Goal: Transaction & Acquisition: Purchase product/service

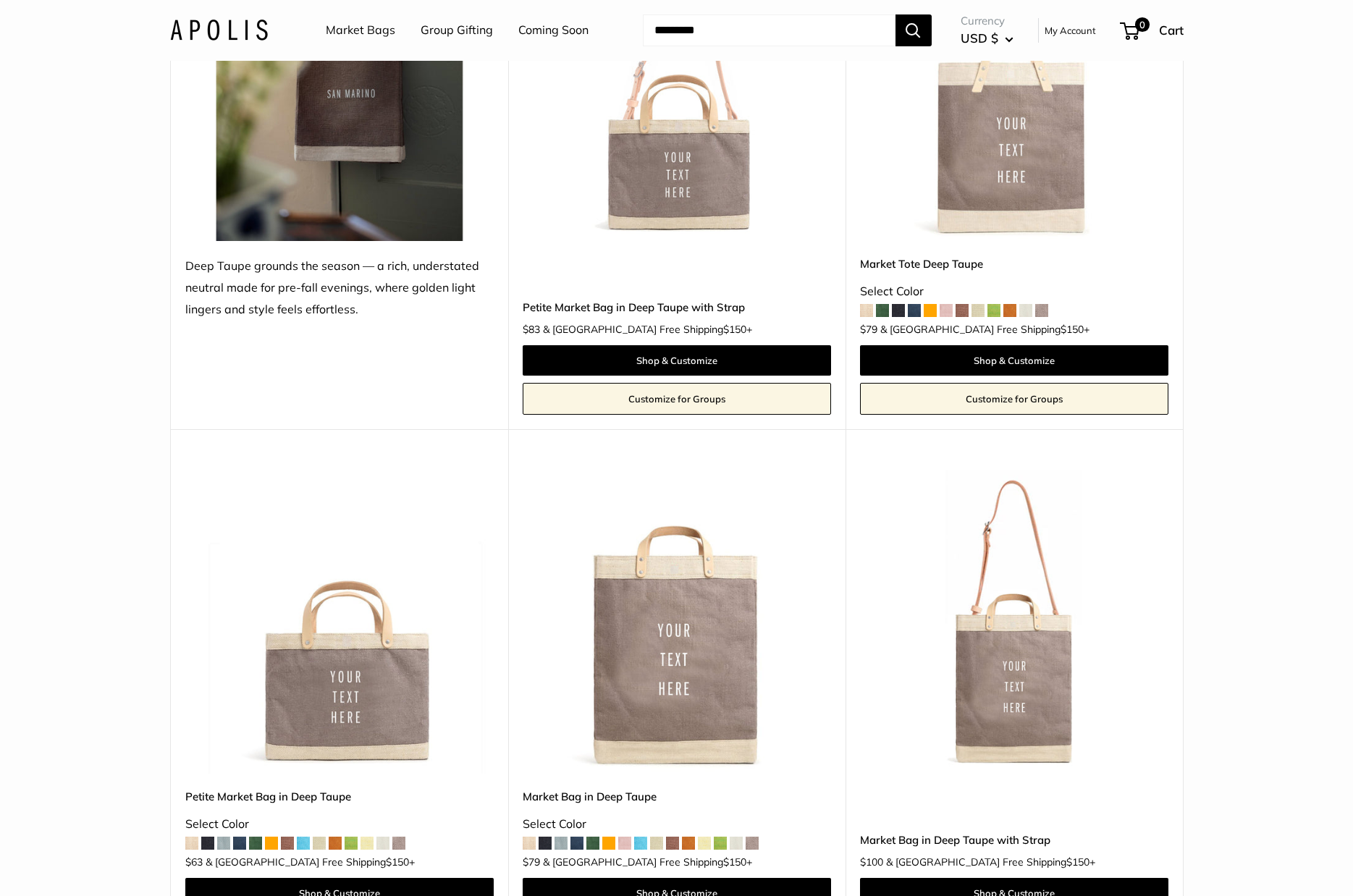
scroll to position [293, 0]
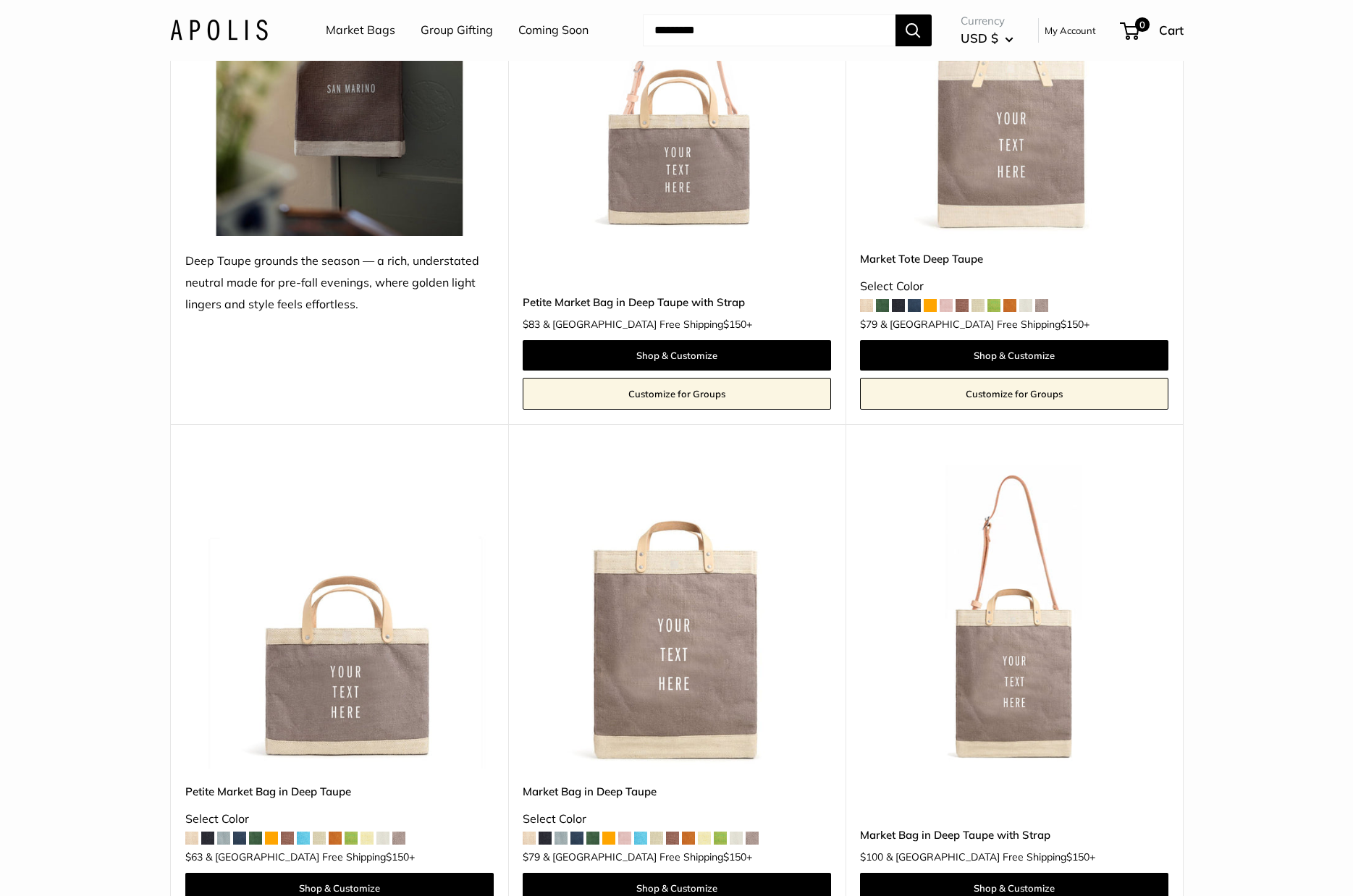
click at [0, 0] on img at bounding box center [0, 0] width 0 height 0
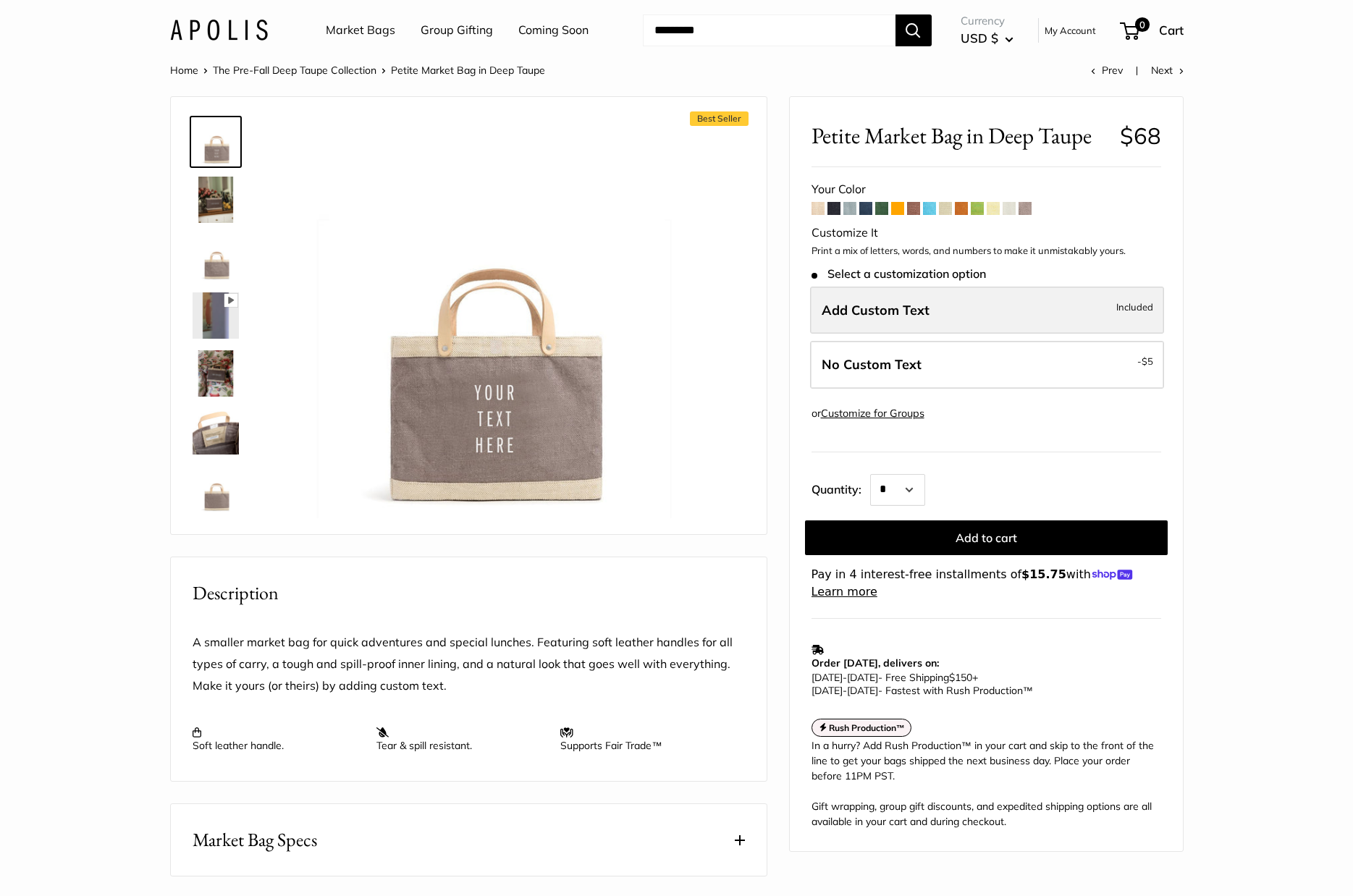
click at [925, 323] on label "Add Custom Text Included" at bounding box center [987, 310] width 354 height 47
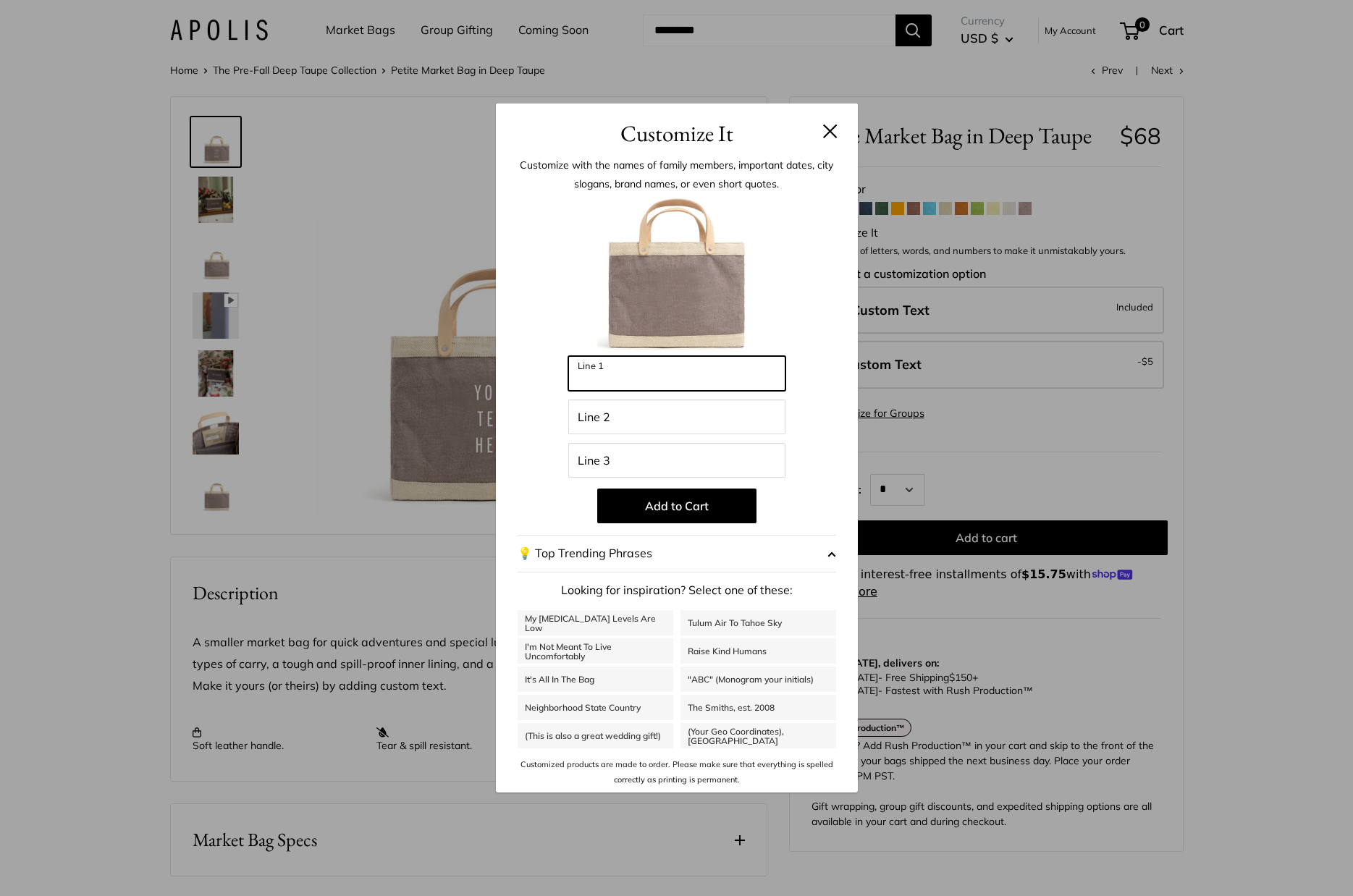
click at [597, 369] on input "Line 1" at bounding box center [676, 373] width 217 height 34
click at [591, 375] on input "Line 1" at bounding box center [676, 373] width 217 height 34
click at [825, 131] on button at bounding box center [830, 131] width 15 height 15
